Goal: Check status: Check status

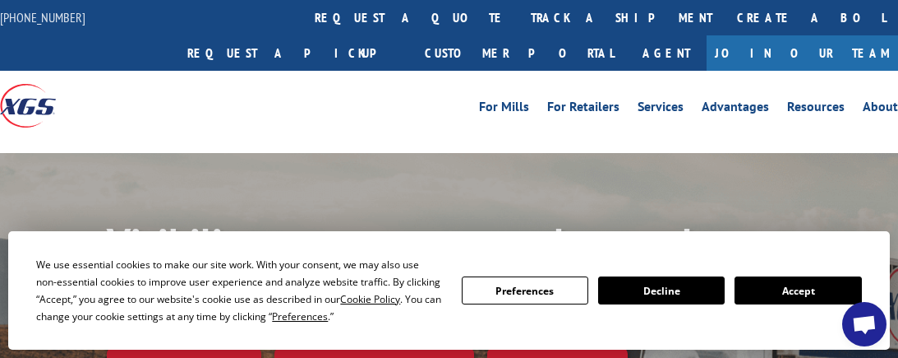
click at [808, 288] on button "Accept" at bounding box center [798, 290] width 127 height 28
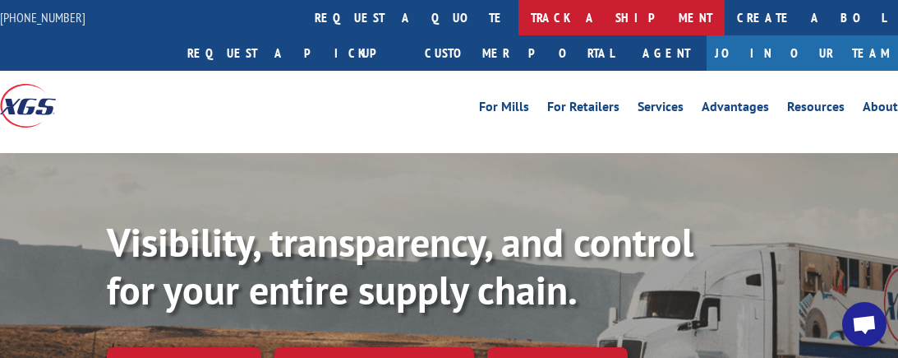
click at [519, 15] on link "track a shipment" at bounding box center [622, 17] width 206 height 35
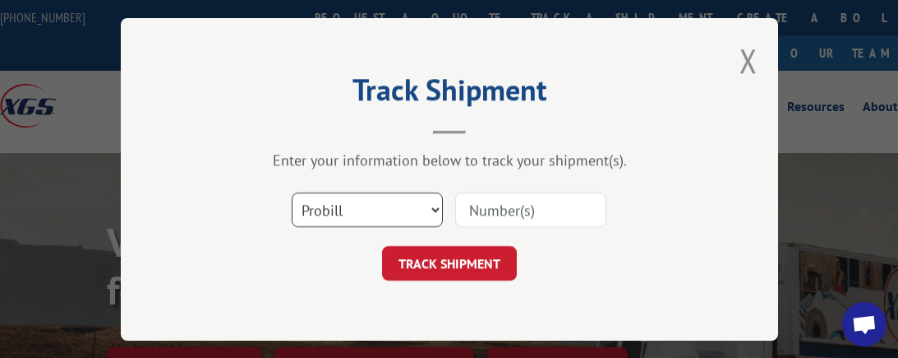
click at [435, 201] on select "Select category... Probill BOL PO" at bounding box center [367, 209] width 151 height 35
select select "bol"
click at [292, 192] on select "Select category... Probill BOL PO" at bounding box center [367, 209] width 151 height 35
click at [484, 198] on input at bounding box center [530, 209] width 151 height 35
type input "3370336"
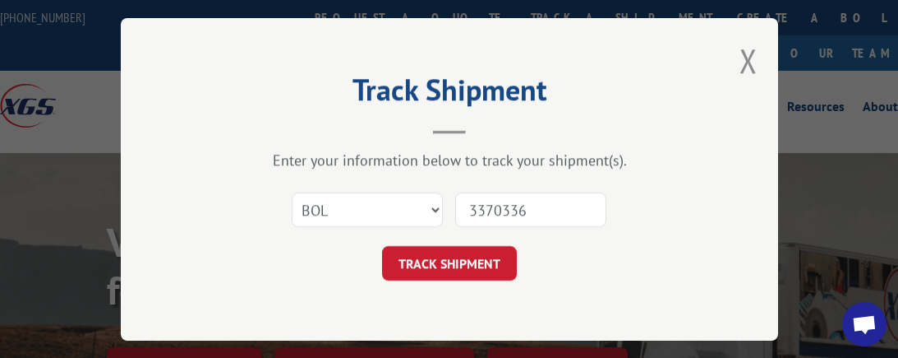
click button "TRACK SHIPMENT" at bounding box center [449, 263] width 135 height 35
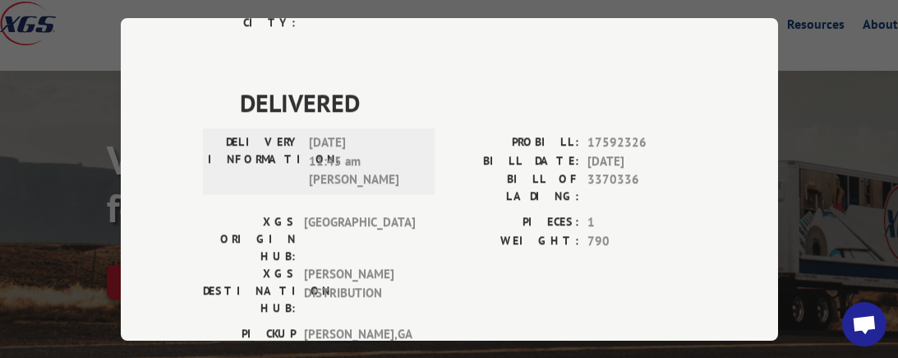
scroll to position [18, 0]
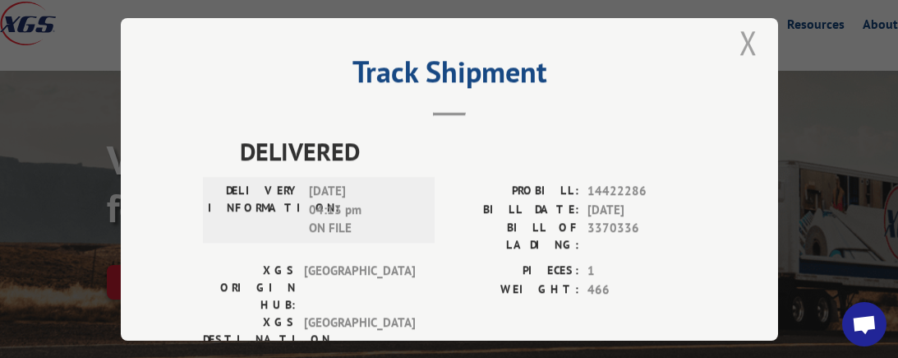
click at [744, 33] on button "Close modal" at bounding box center [749, 43] width 18 height 44
